Goal: Task Accomplishment & Management: Manage account settings

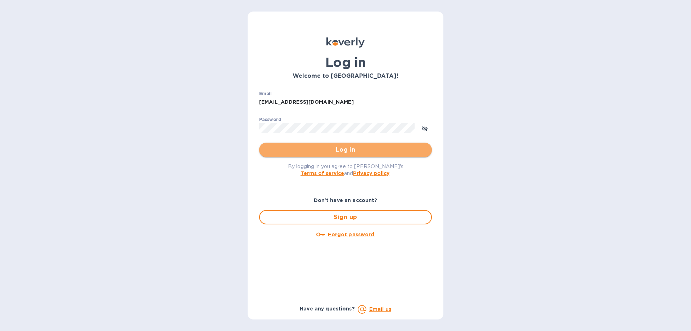
click at [344, 150] on span "Log in" at bounding box center [345, 149] width 161 height 9
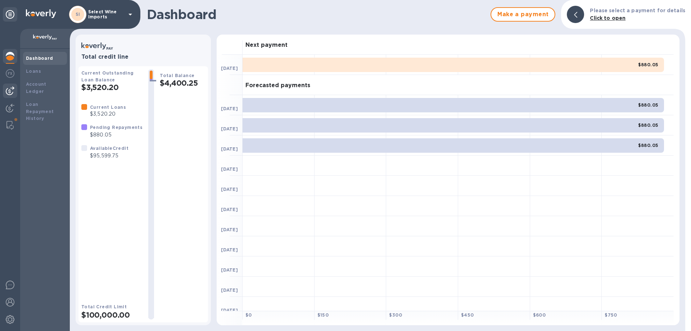
click at [12, 88] on img at bounding box center [10, 90] width 9 height 9
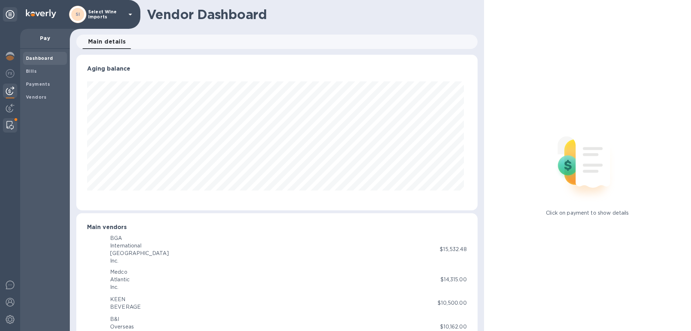
scroll to position [156, 398]
click at [9, 120] on div at bounding box center [10, 125] width 13 height 14
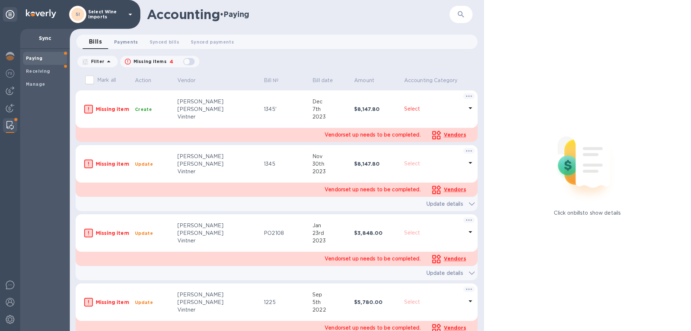
click at [132, 41] on span "Payments 0" at bounding box center [126, 42] width 24 height 8
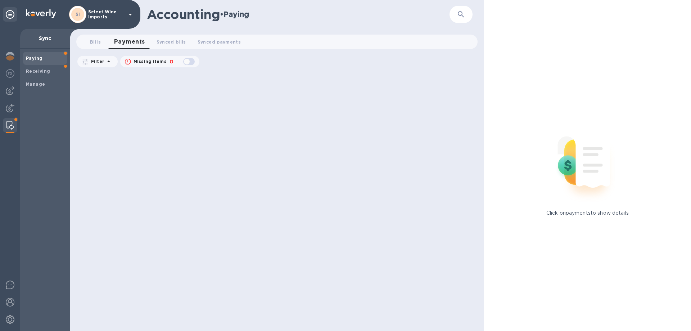
click at [459, 13] on icon "button" at bounding box center [461, 14] width 9 height 9
click at [32, 81] on b "Manage" at bounding box center [35, 83] width 19 height 5
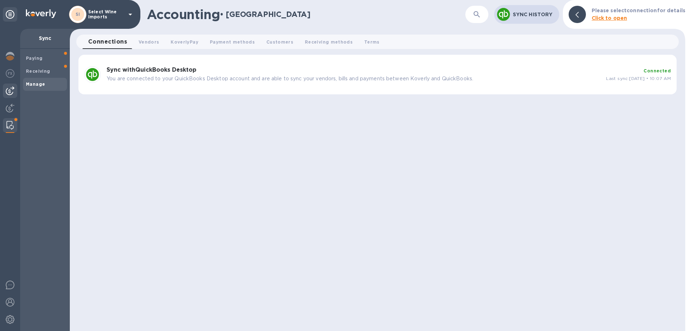
click at [10, 92] on img at bounding box center [10, 90] width 9 height 9
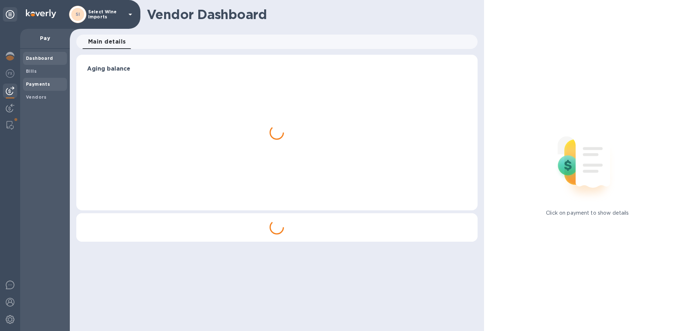
click at [31, 84] on b "Payments" at bounding box center [38, 83] width 24 height 5
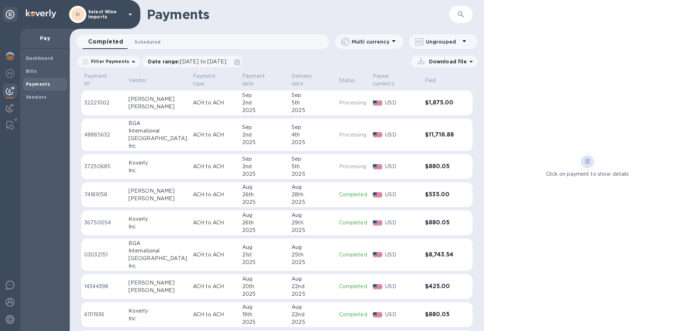
click at [146, 43] on span "Scheduled 0" at bounding box center [148, 42] width 26 height 8
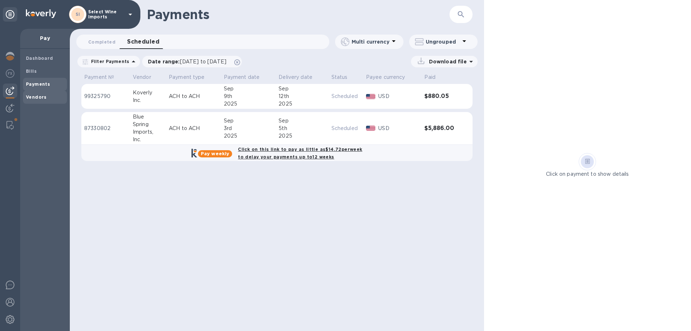
click at [34, 99] on b "Vendors" at bounding box center [36, 96] width 21 height 5
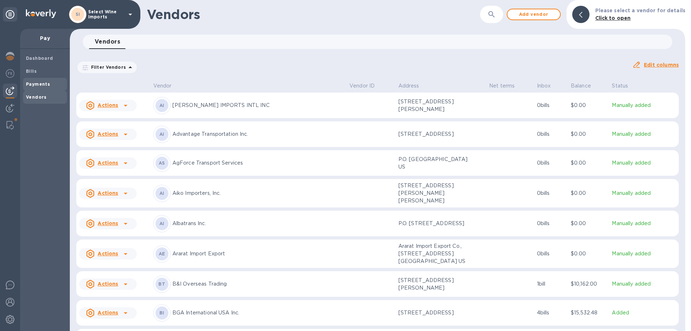
click at [33, 82] on b "Payments" at bounding box center [38, 83] width 24 height 5
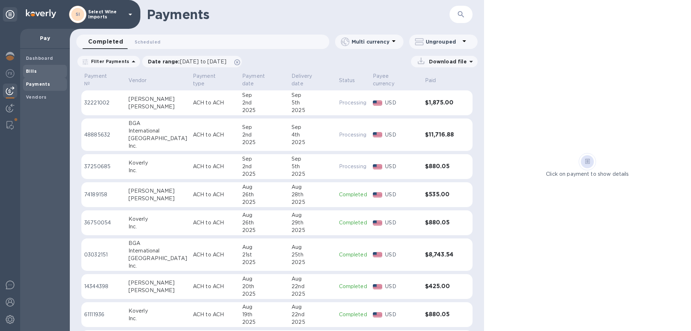
click at [32, 69] on b "Bills" at bounding box center [31, 70] width 11 height 5
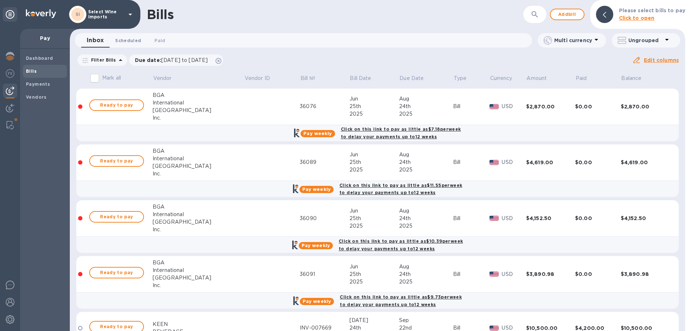
click at [127, 40] on span "Scheduled 0" at bounding box center [128, 41] width 26 height 8
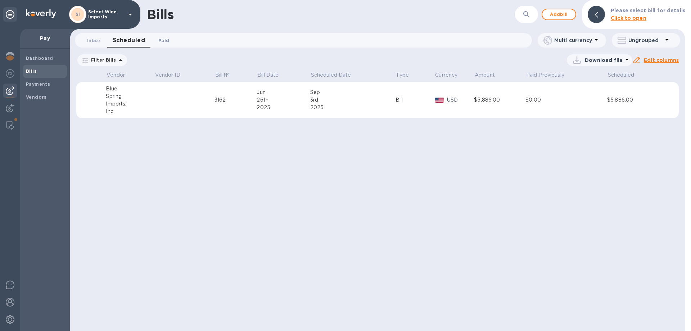
click at [165, 41] on span "Paid 0" at bounding box center [163, 41] width 11 height 8
